Goal: Task Accomplishment & Management: Manage account settings

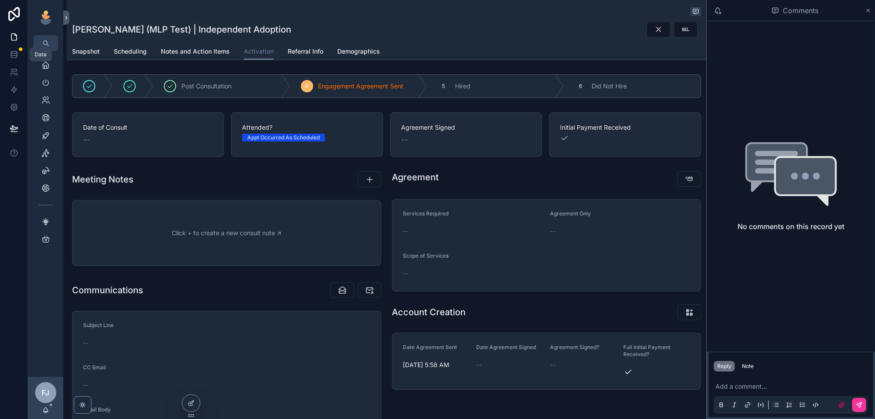
click at [15, 51] on icon at bounding box center [14, 54] width 9 height 9
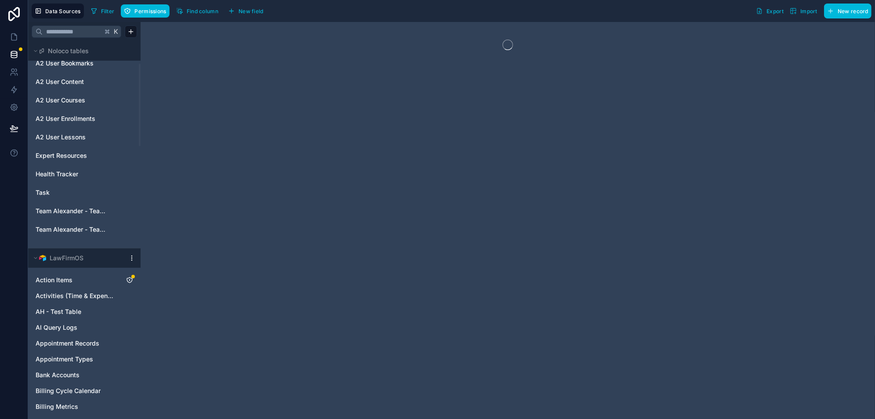
scroll to position [1163, 0]
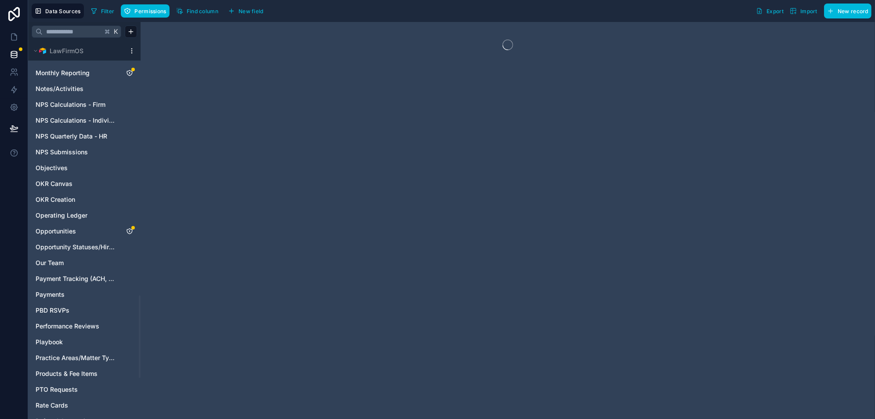
click at [131, 228] on icon "Opportunities" at bounding box center [129, 231] width 7 height 7
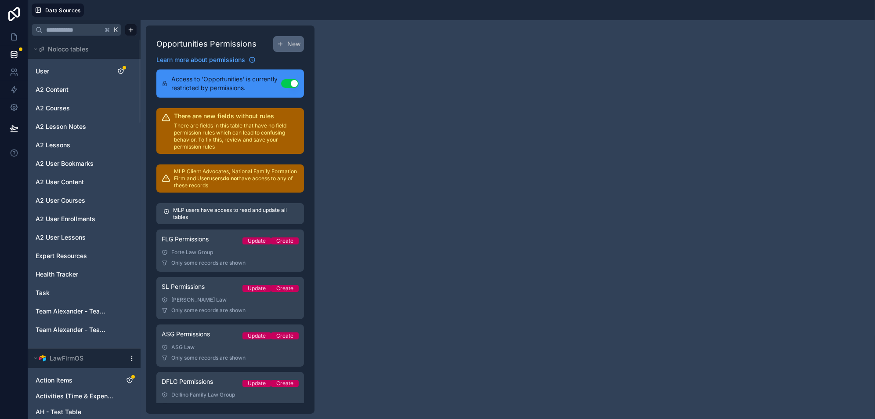
scroll to position [585, 0]
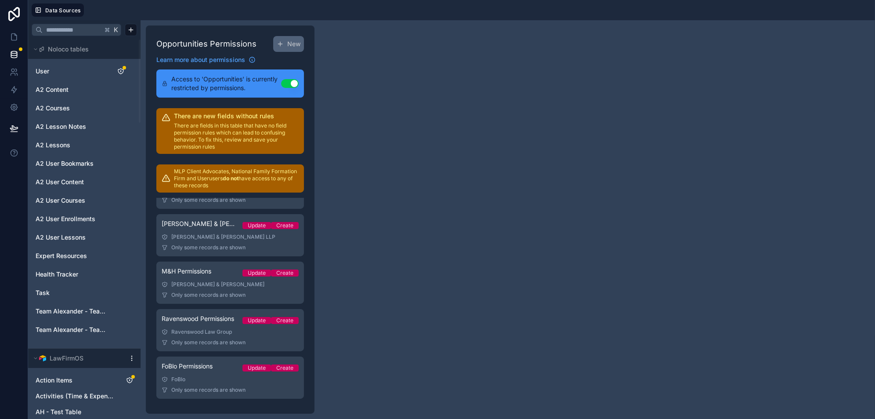
click at [241, 377] on div "FoBlo" at bounding box center [230, 379] width 137 height 7
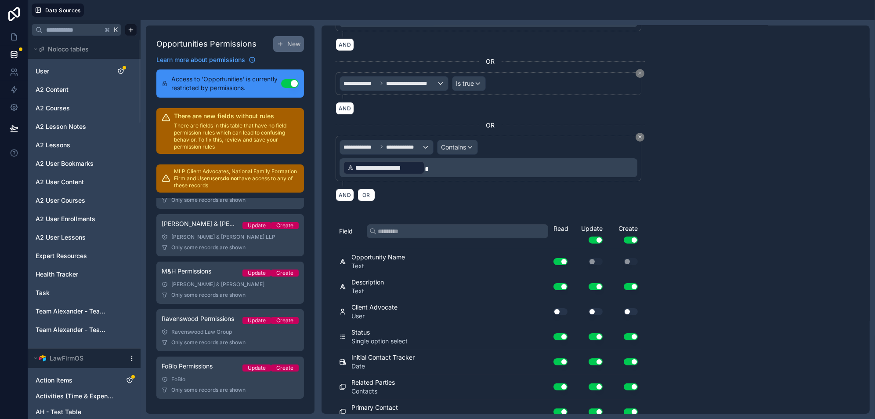
scroll to position [170, 0]
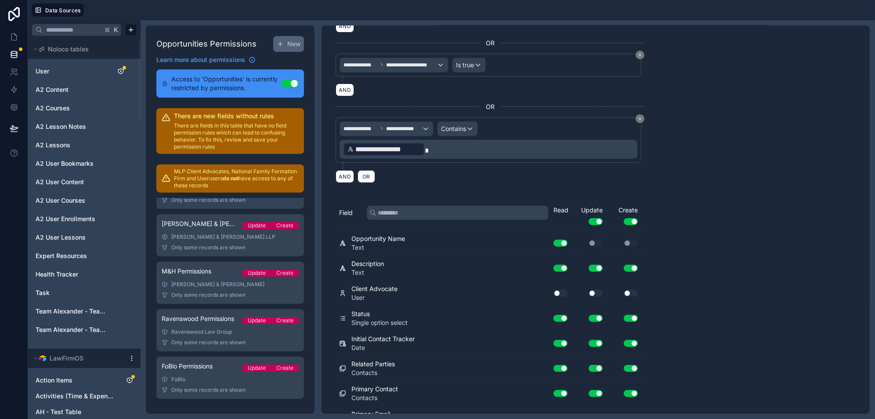
click at [421, 209] on input "text" at bounding box center [458, 213] width 182 height 14
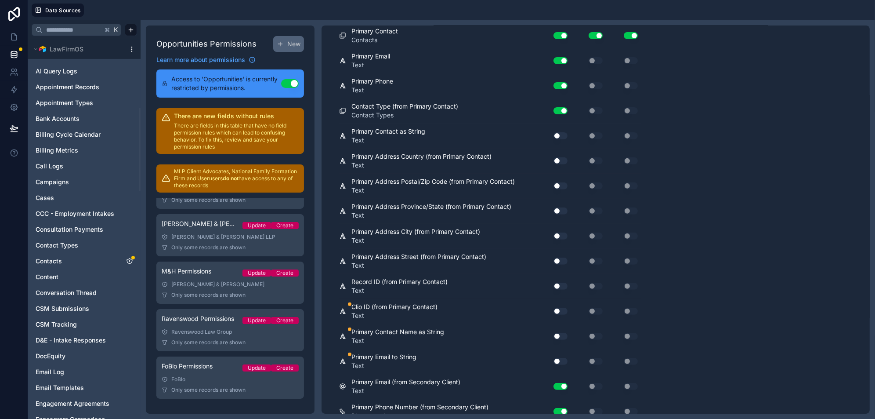
scroll to position [414, 0]
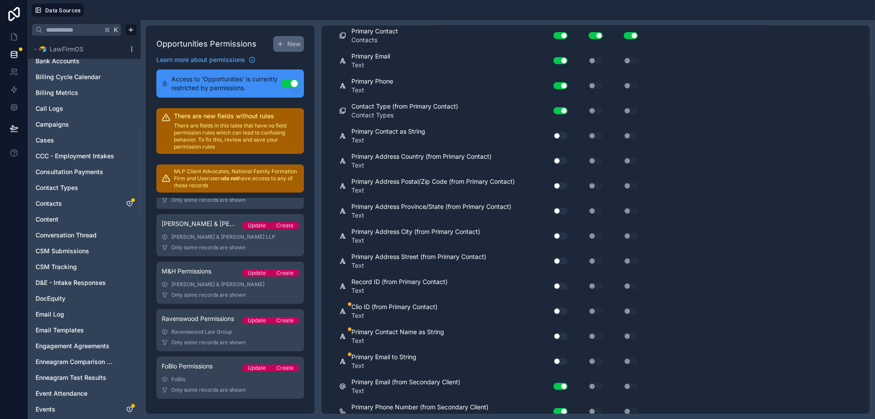
type input "*******"
click at [130, 203] on icon "Contacts" at bounding box center [129, 203] width 0 height 0
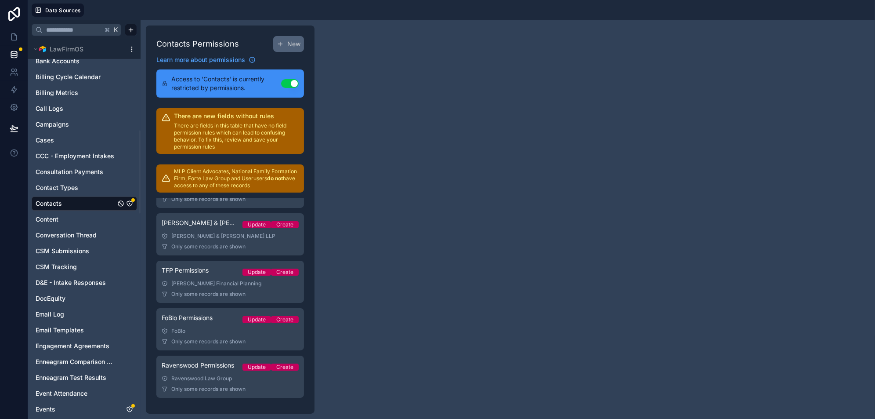
scroll to position [490, 0]
click at [222, 335] on link "FoBlo Permissions Update Create FoBlo Only some records are shown" at bounding box center [230, 330] width 148 height 42
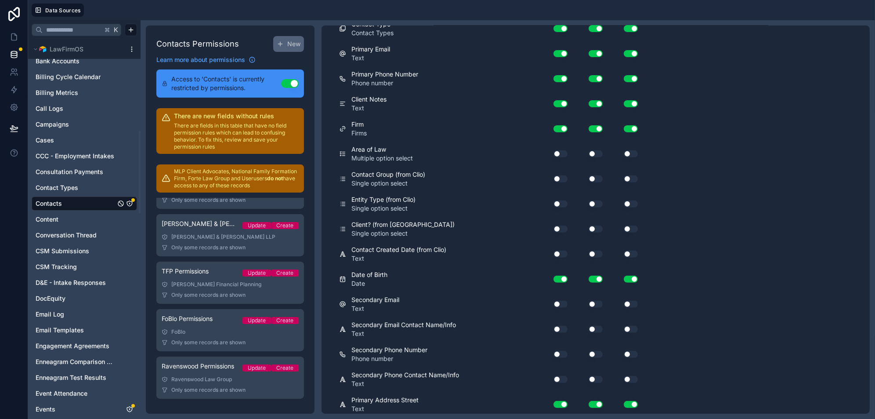
scroll to position [106, 0]
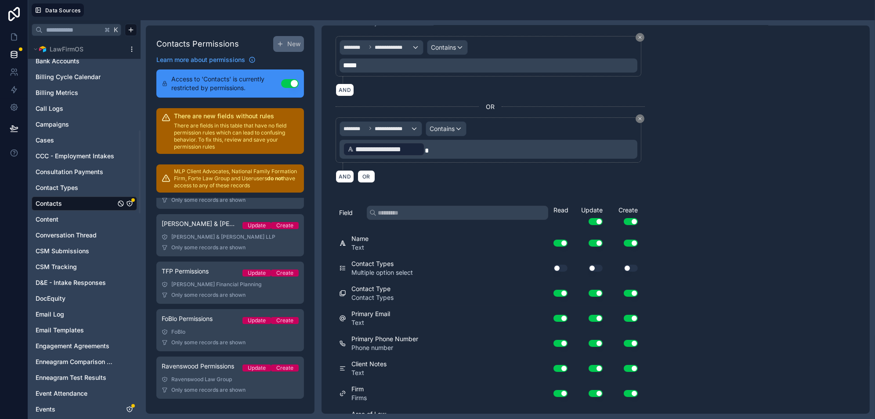
click at [430, 208] on input "text" at bounding box center [458, 213] width 182 height 14
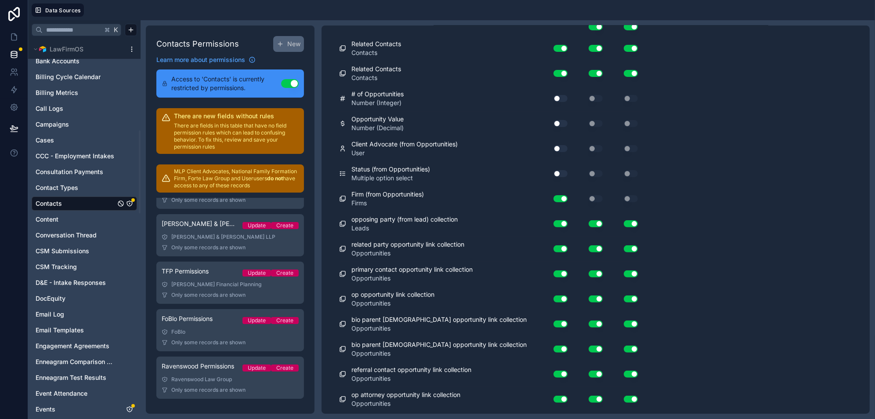
scroll to position [483, 0]
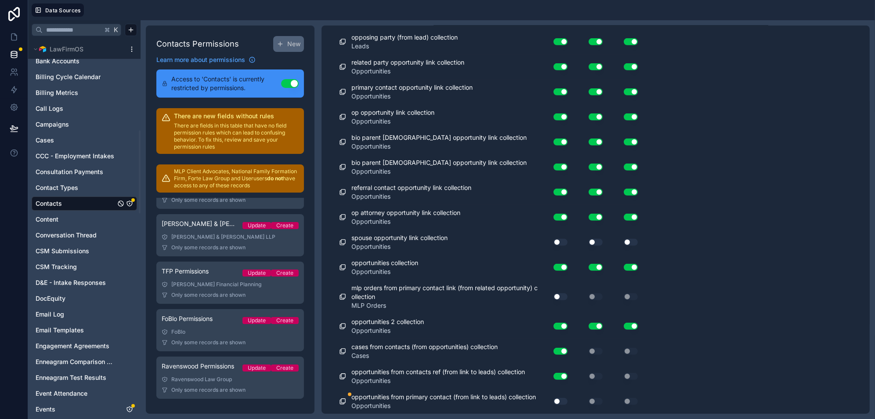
type input "****"
click at [559, 398] on button "Use setting" at bounding box center [561, 401] width 14 height 7
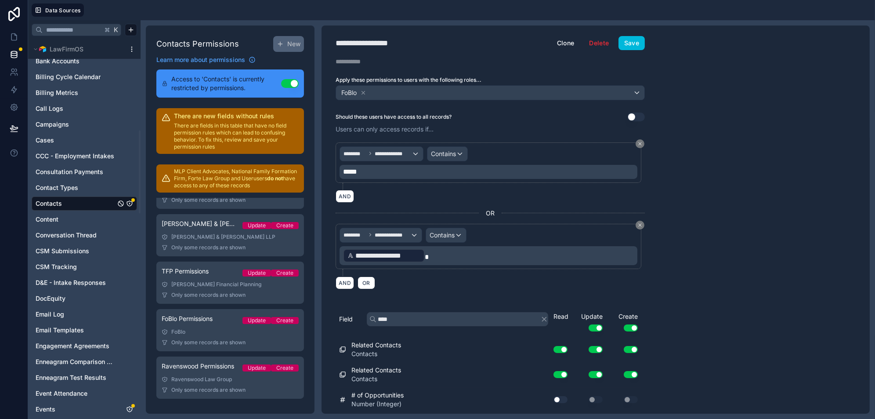
click at [633, 46] on button "Save" at bounding box center [632, 43] width 26 height 14
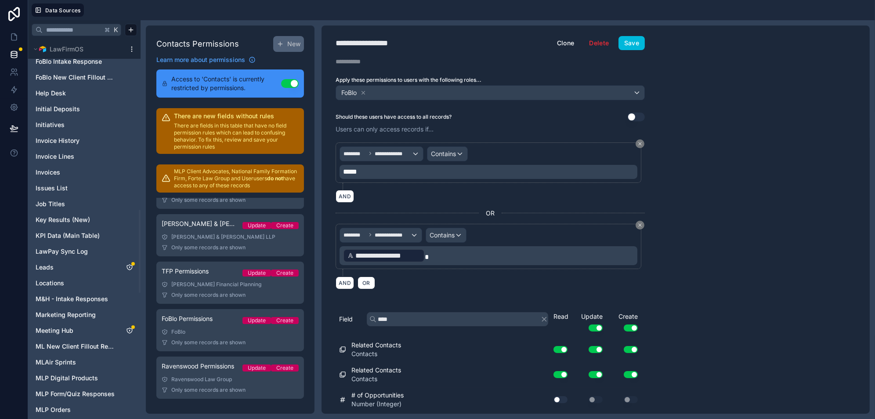
scroll to position [818, 0]
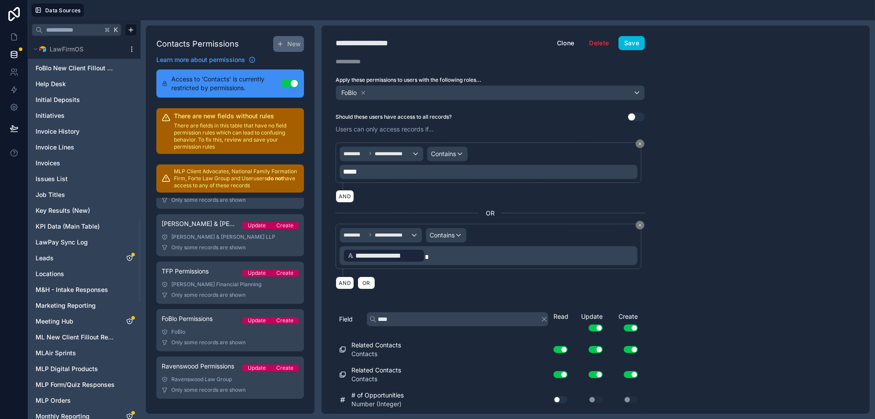
click at [131, 258] on icon "Leads" at bounding box center [129, 257] width 7 height 7
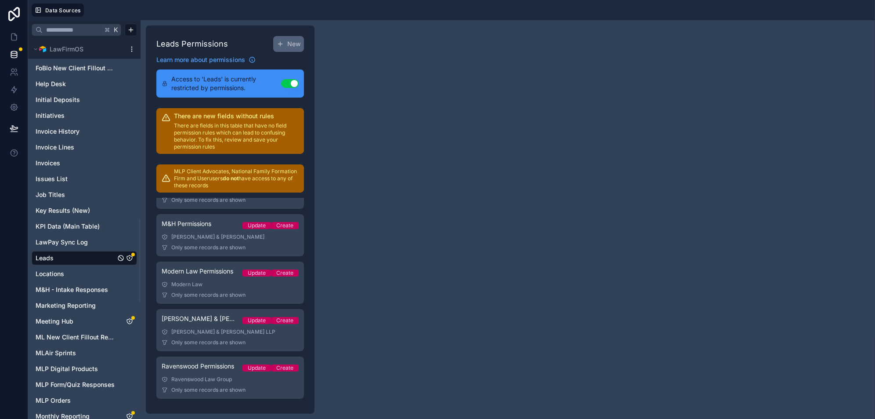
scroll to position [537, 0]
click at [223, 367] on div "FoBlo Permissions Update Create" at bounding box center [230, 368] width 137 height 12
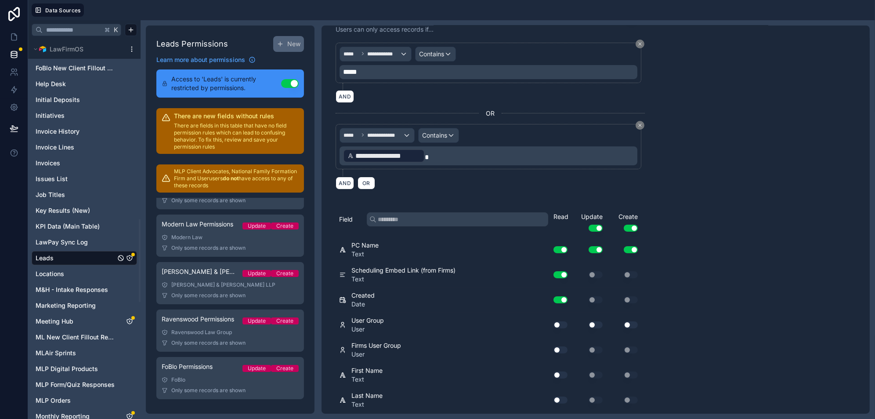
scroll to position [120, 0]
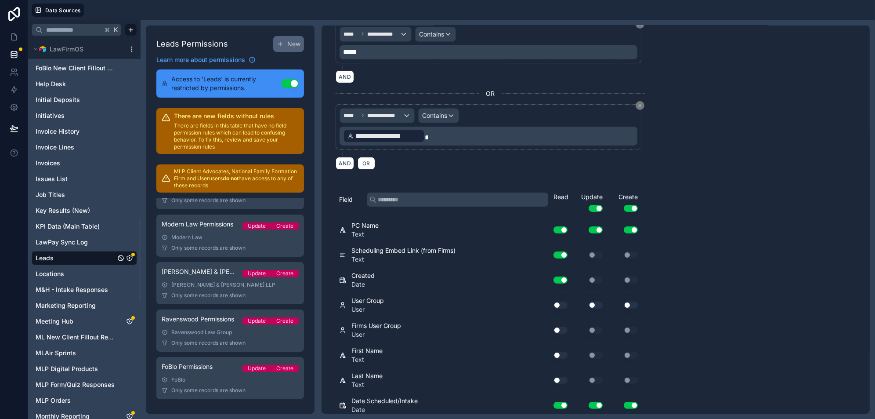
click at [433, 196] on input "text" at bounding box center [458, 199] width 182 height 14
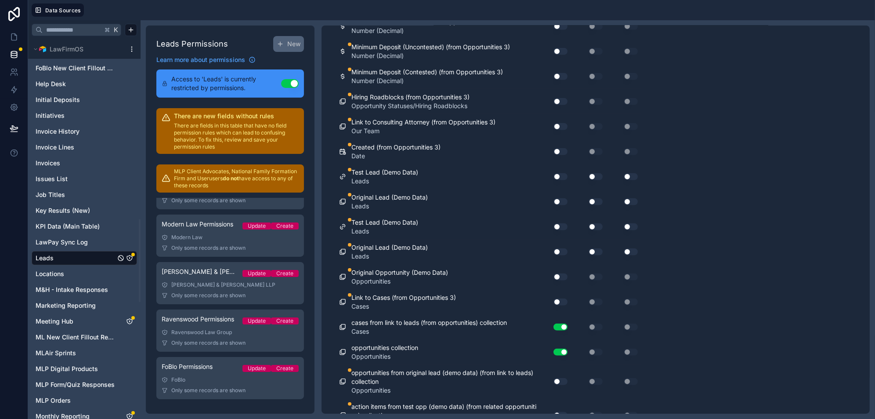
scroll to position [1154, 0]
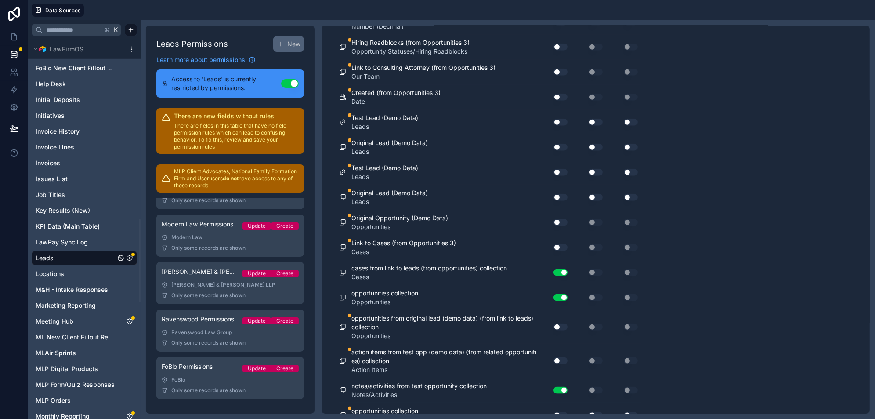
type input "****"
click at [560, 412] on button "Use setting" at bounding box center [561, 415] width 14 height 7
click at [598, 412] on button "Use setting" at bounding box center [596, 415] width 14 height 7
click at [628, 412] on button "Use setting" at bounding box center [631, 415] width 14 height 7
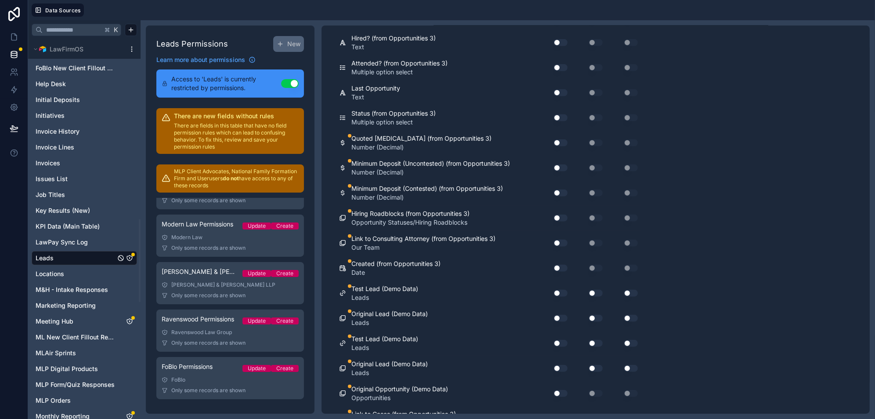
scroll to position [0, 0]
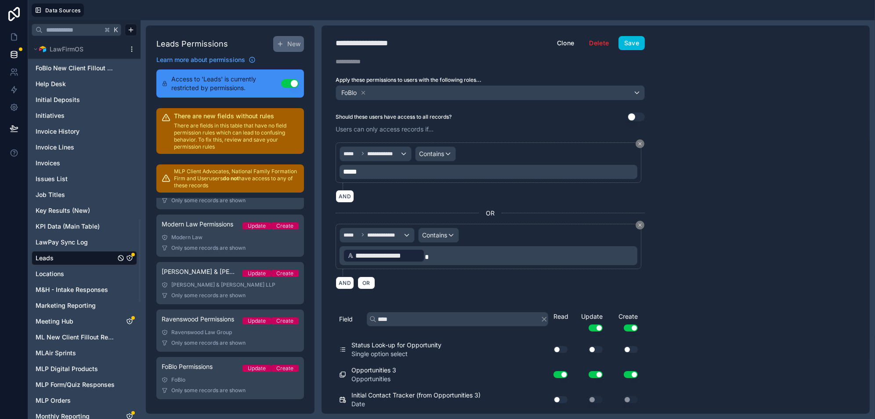
click at [632, 42] on button "Save" at bounding box center [632, 43] width 26 height 14
click at [15, 35] on icon at bounding box center [16, 35] width 2 height 2
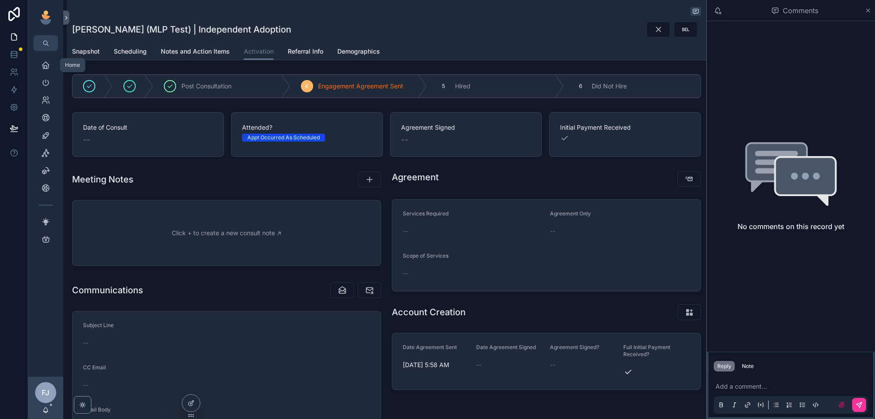
click at [44, 63] on icon "scrollable content" at bounding box center [45, 65] width 9 height 9
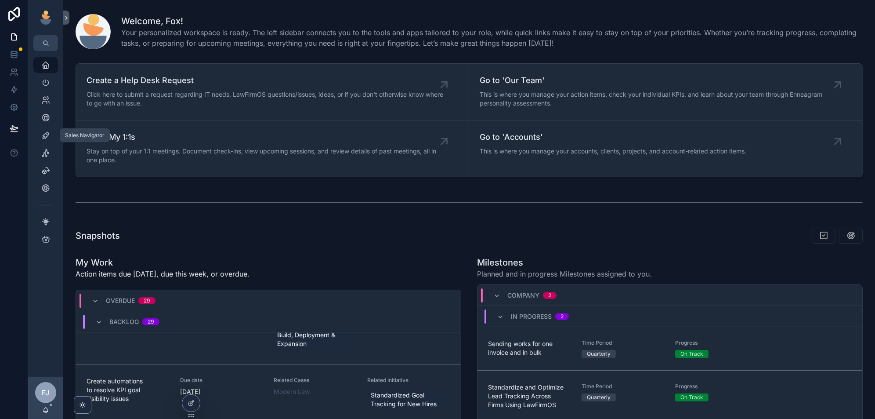
click at [46, 134] on icon "scrollable content" at bounding box center [45, 135] width 9 height 9
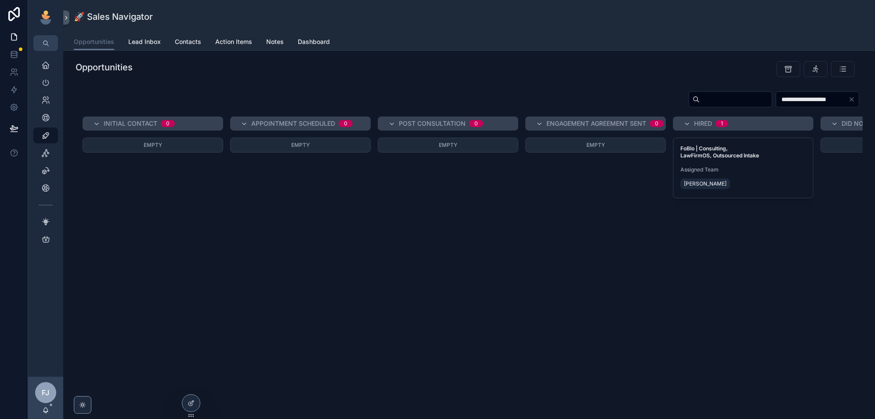
click at [0, 0] on icon at bounding box center [0, 0] width 0 height 0
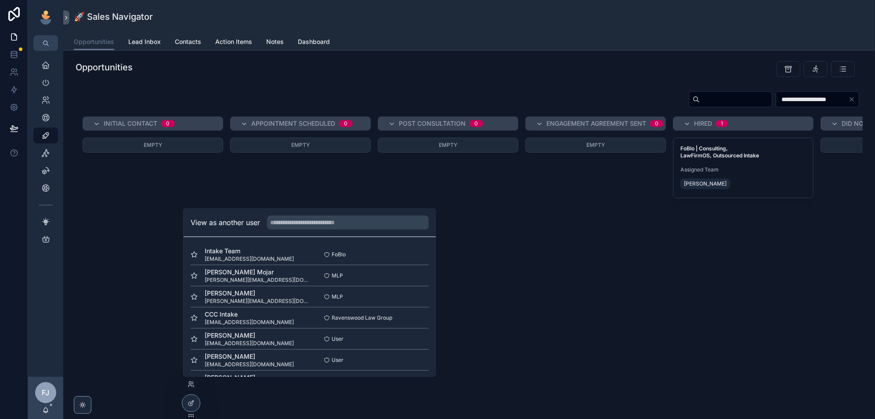
click at [419, 247] on div "Intake Team [EMAIL_ADDRESS][DOMAIN_NAME] FoBlo Select" at bounding box center [310, 254] width 238 height 21
click at [0, 0] on button "Select" at bounding box center [0, 0] width 0 height 0
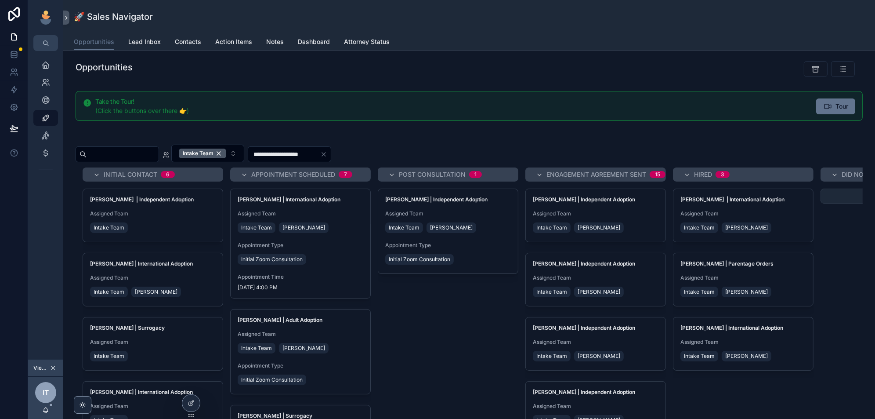
click at [51, 367] on icon "scrollable content" at bounding box center [53, 368] width 6 height 6
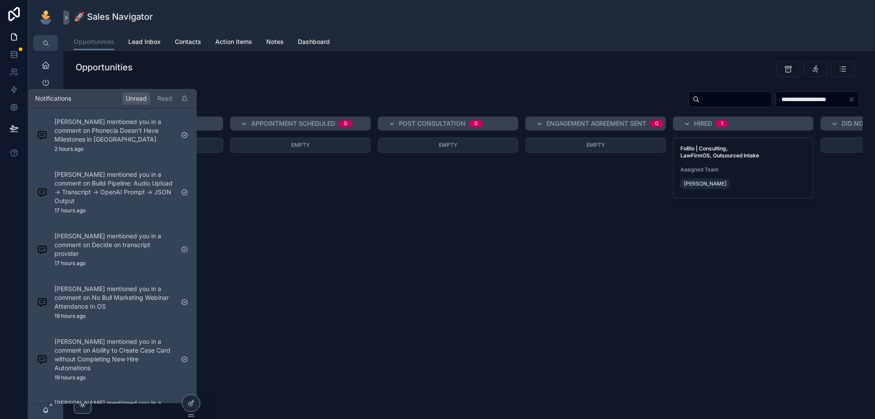
click at [151, 207] on div "[PERSON_NAME] mentioned you in a comment on Build Pipeline: Audio Upload → Tran…" at bounding box center [114, 193] width 120 height 44
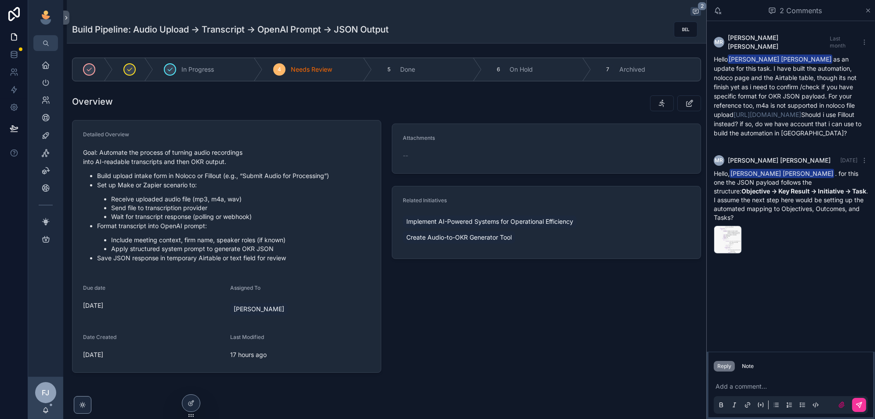
click at [724, 229] on div "image .png" at bounding box center [728, 239] width 28 height 28
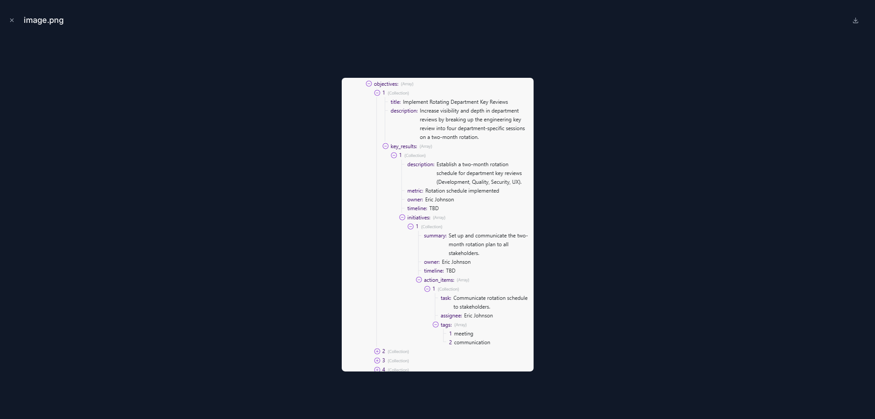
click at [10, 16] on button "Close modal" at bounding box center [12, 20] width 10 height 10
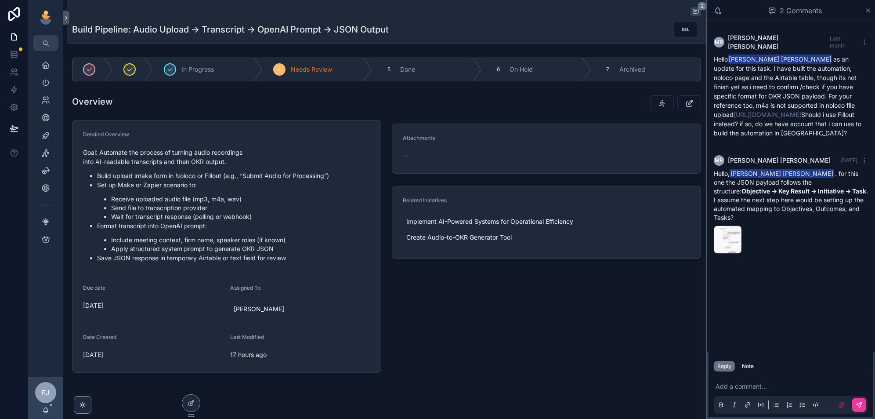
click at [753, 383] on p "scrollable content" at bounding box center [793, 386] width 154 height 9
click at [211, 69] on span "In Progress" at bounding box center [198, 69] width 33 height 9
click at [46, 414] on div "FJ Fox Johnston" at bounding box center [45, 398] width 35 height 42
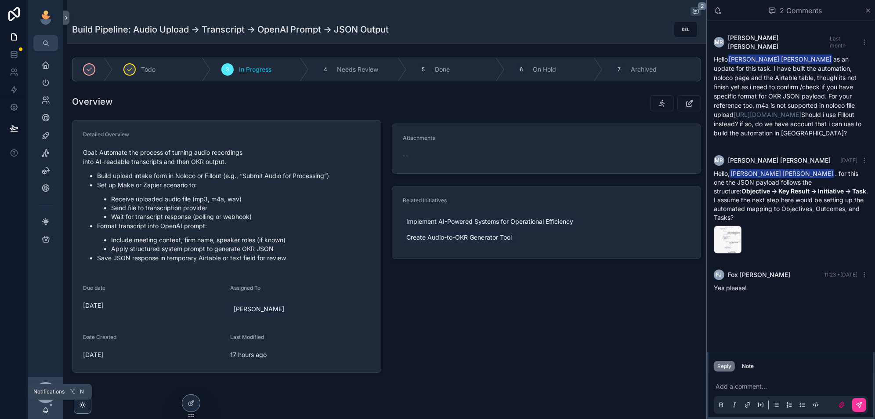
click at [46, 407] on icon "scrollable content" at bounding box center [45, 410] width 7 height 7
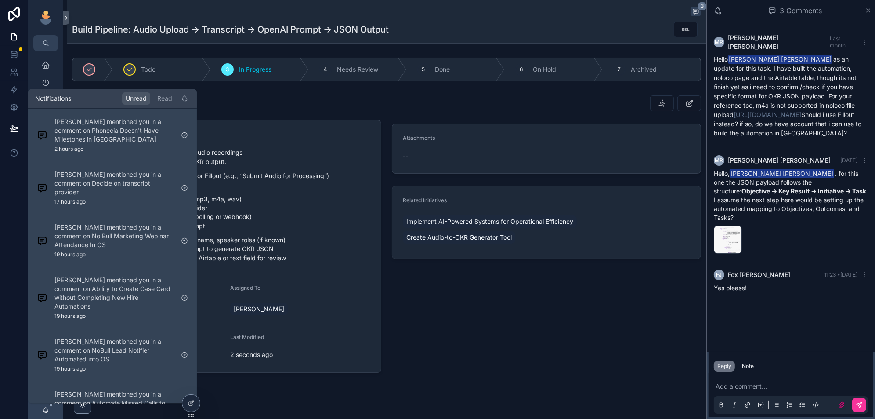
click at [157, 200] on div "Michael Romero mentioned you in a comment on Decide on transcript provider 17 h…" at bounding box center [114, 188] width 120 height 35
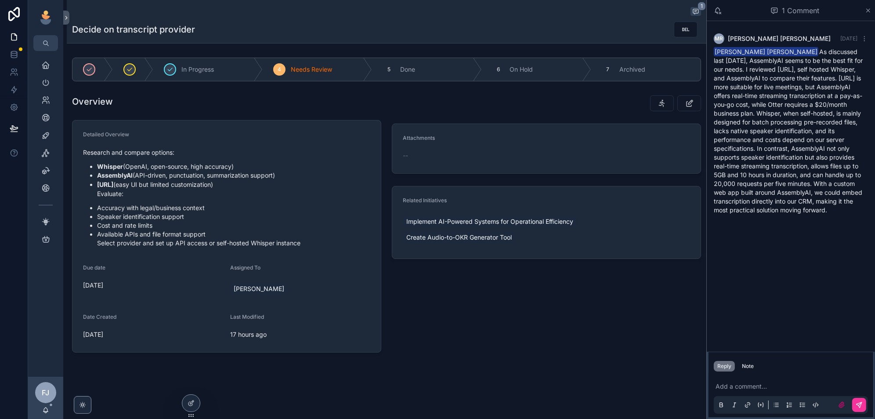
click at [766, 390] on p "scrollable content" at bounding box center [793, 386] width 154 height 9
click at [409, 70] on span "Done" at bounding box center [407, 69] width 15 height 9
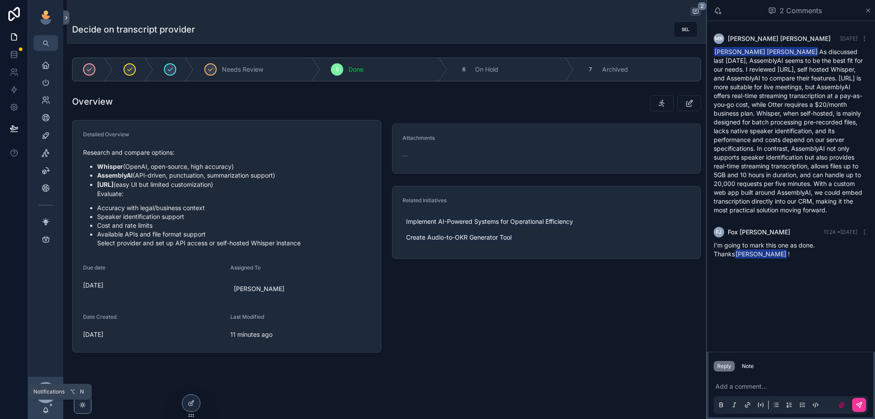
click at [48, 410] on icon "scrollable content" at bounding box center [45, 410] width 7 height 7
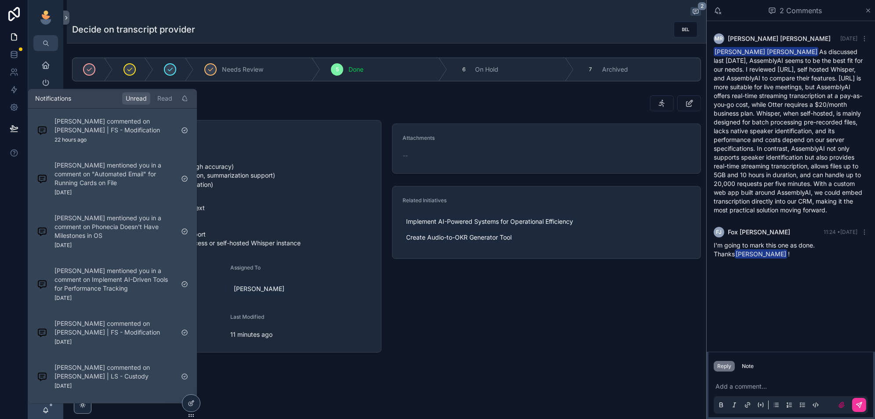
scroll to position [275, 0]
click at [151, 294] on div "Michael Romero mentioned you in a comment on Implement AI-Driven Tools for Perf…" at bounding box center [114, 282] width 120 height 35
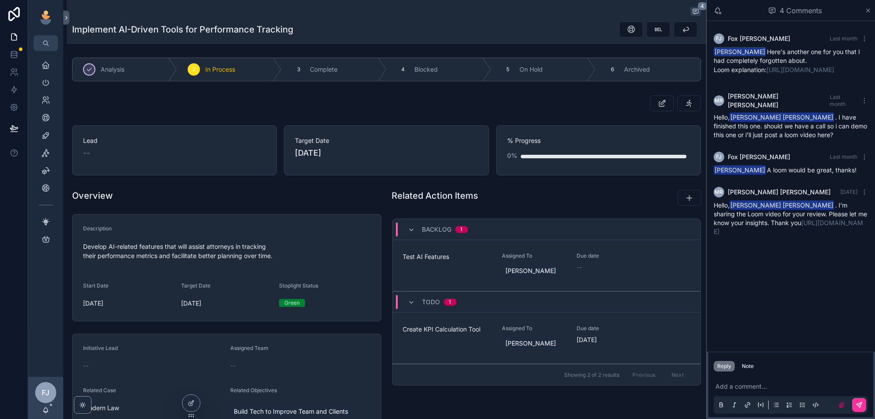
click at [718, 384] on p "scrollable content" at bounding box center [792, 386] width 154 height 9
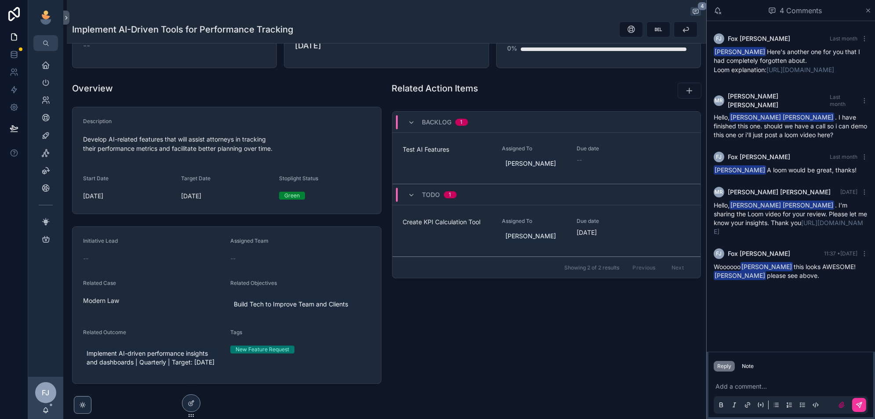
scroll to position [97, 0]
